Goal: Navigation & Orientation: Find specific page/section

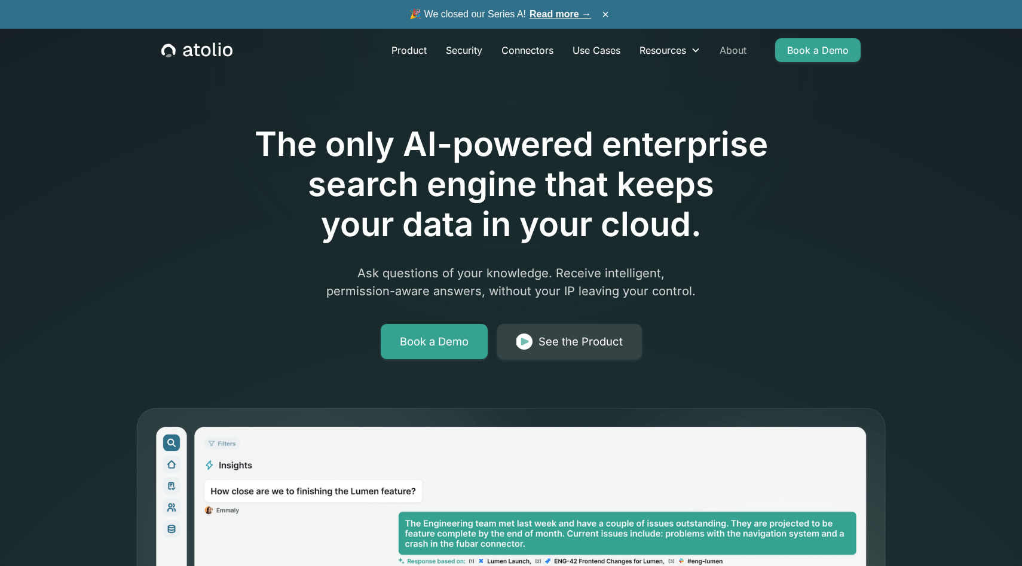
click at [731, 50] on link "About" at bounding box center [733, 50] width 46 height 24
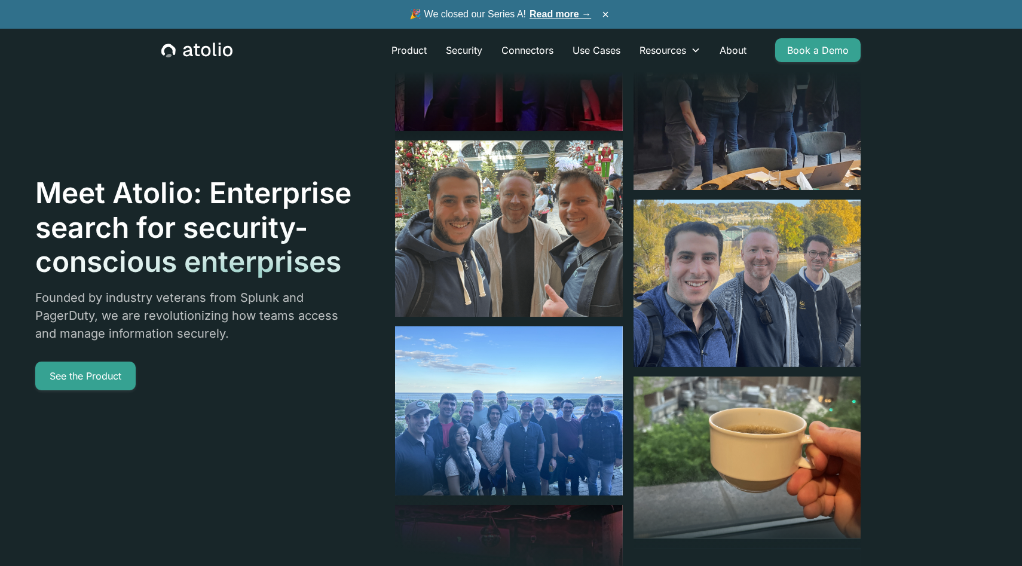
click at [210, 56] on icon "home" at bounding box center [196, 50] width 71 height 16
